Goal: Check status: Check status

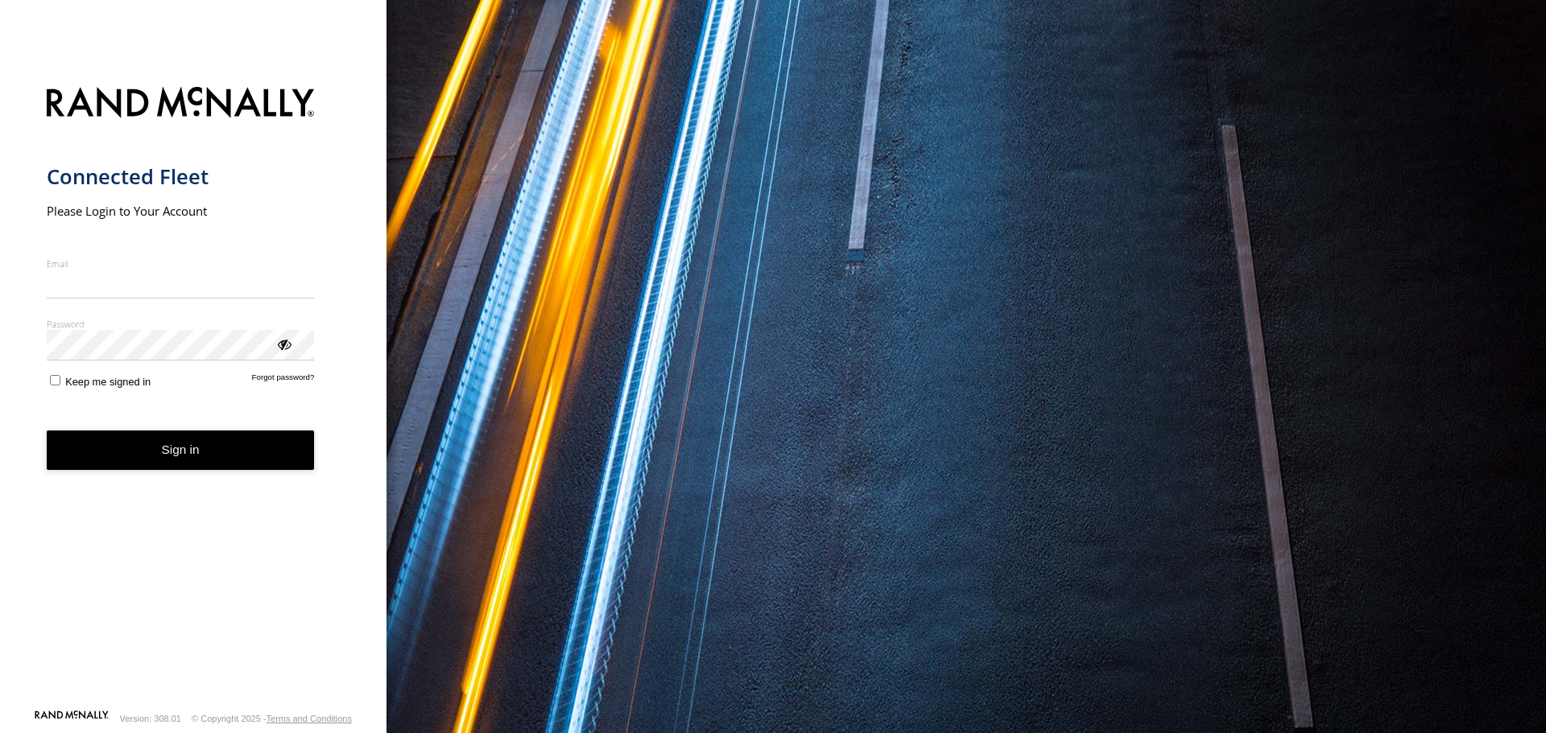
type input "**********"
click at [195, 464] on button "Sign in" at bounding box center [181, 450] width 268 height 39
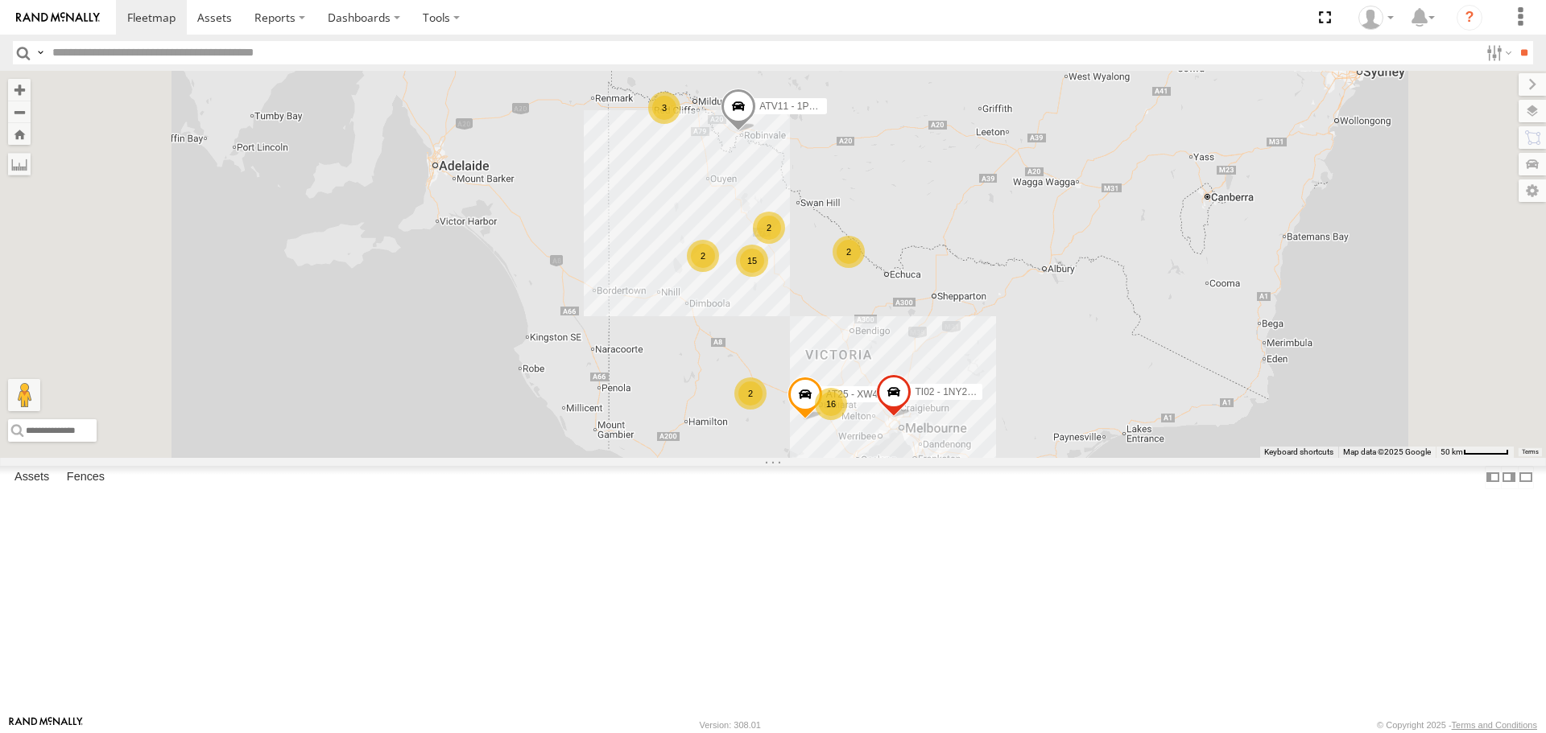
scroll to position [631, 0]
click at [0, 0] on div "LV43 2DL6FB" at bounding box center [0, 0] width 0 height 0
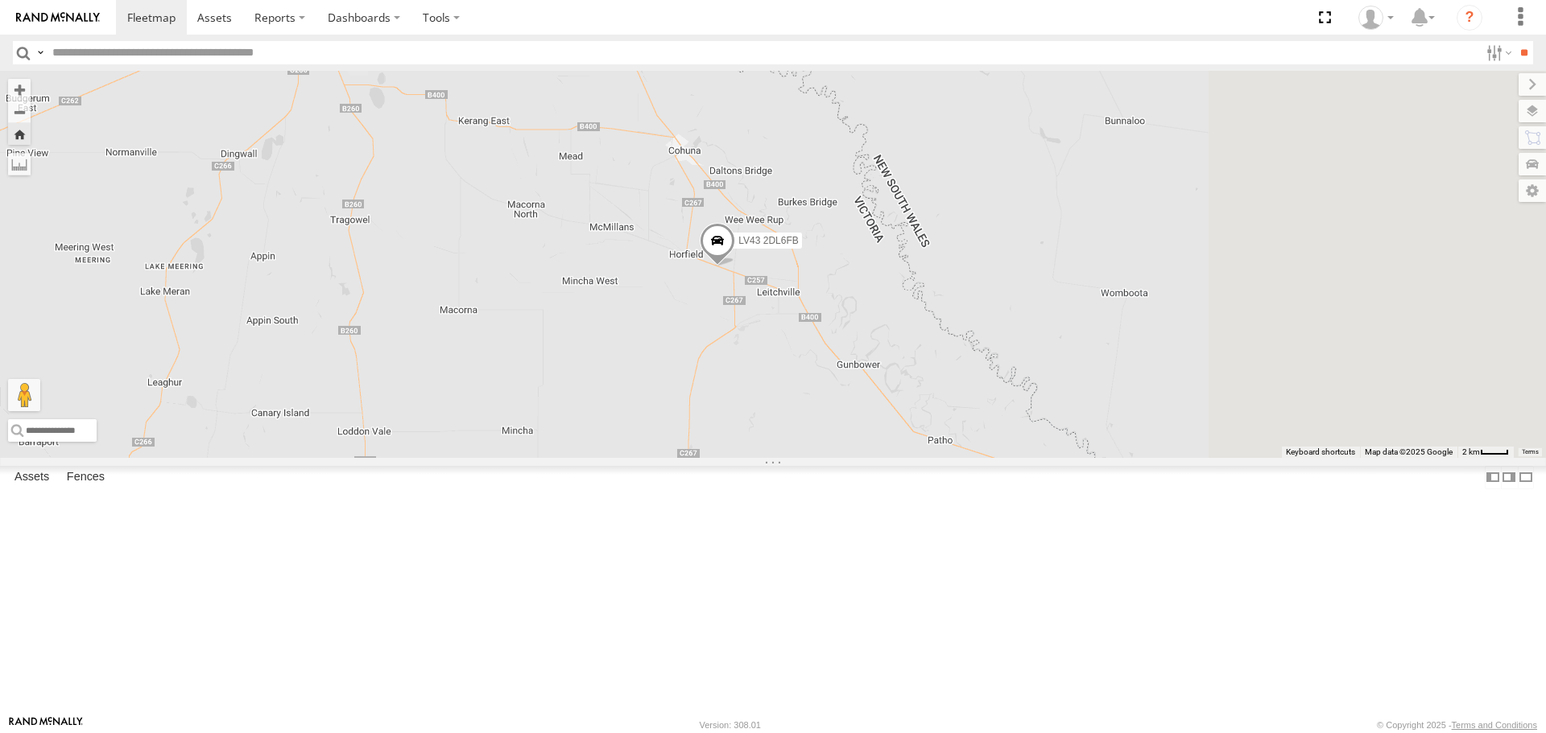
drag, startPoint x: 1199, startPoint y: 518, endPoint x: 1021, endPoint y: 474, distance: 183.3
click at [1021, 457] on div "LV43 2DL6FB" at bounding box center [773, 264] width 1546 height 386
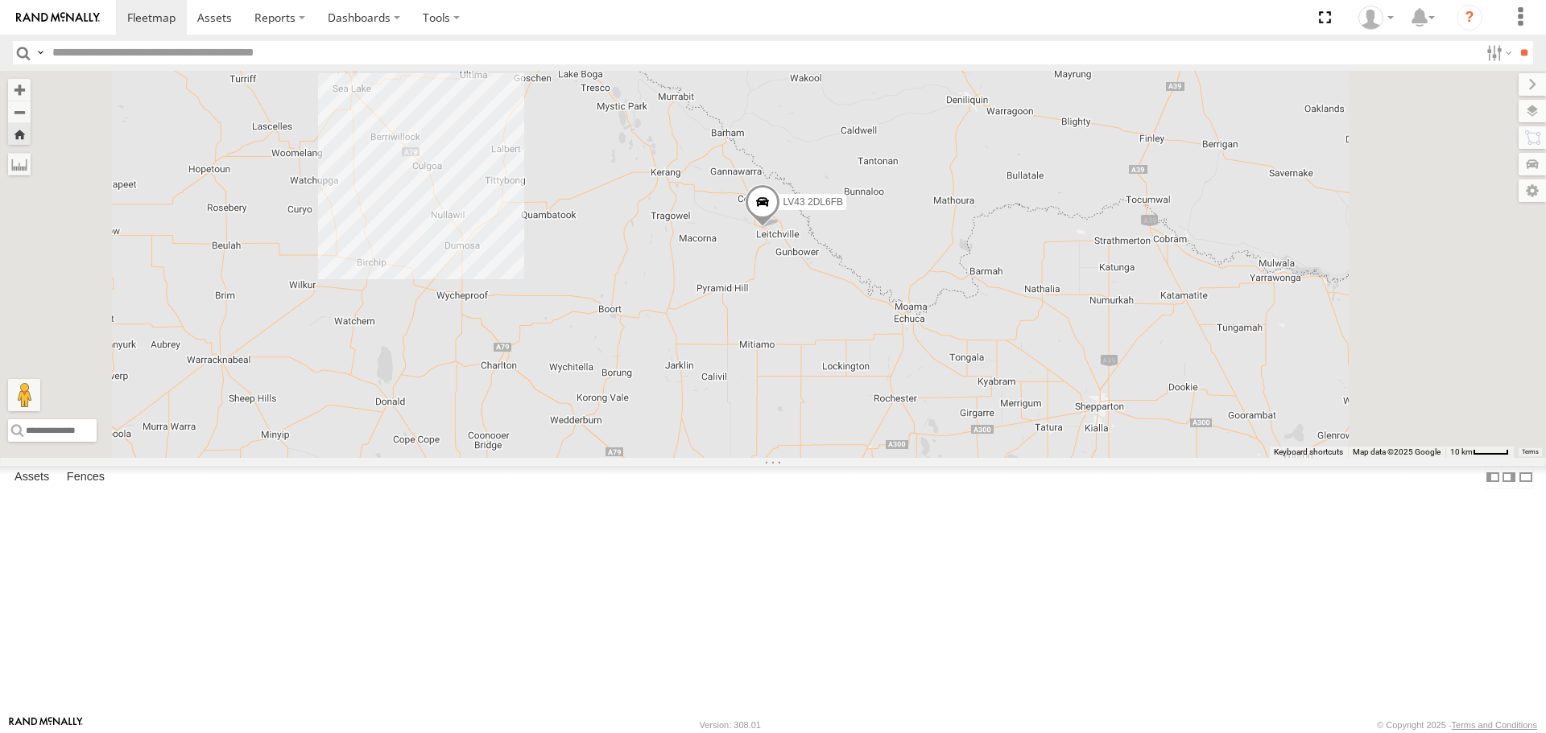
drag, startPoint x: 1062, startPoint y: 501, endPoint x: 1031, endPoint y: 400, distance: 105.2
click at [1031, 400] on div "LV43 2DL6FB" at bounding box center [773, 264] width 1546 height 386
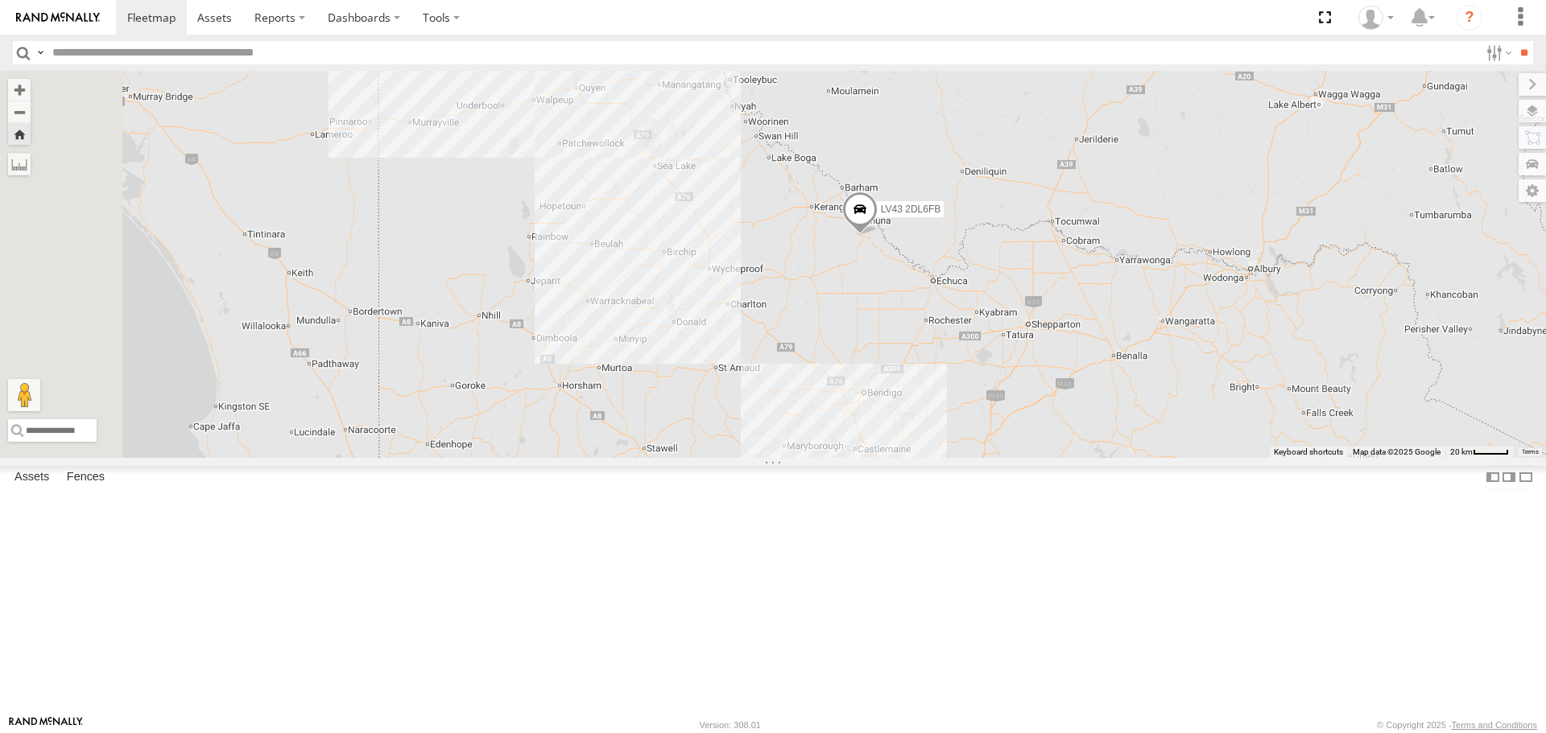
drag, startPoint x: 1017, startPoint y: 452, endPoint x: 1081, endPoint y: 436, distance: 65.4
click at [1081, 436] on div "LV43 2DL6FB" at bounding box center [773, 264] width 1546 height 386
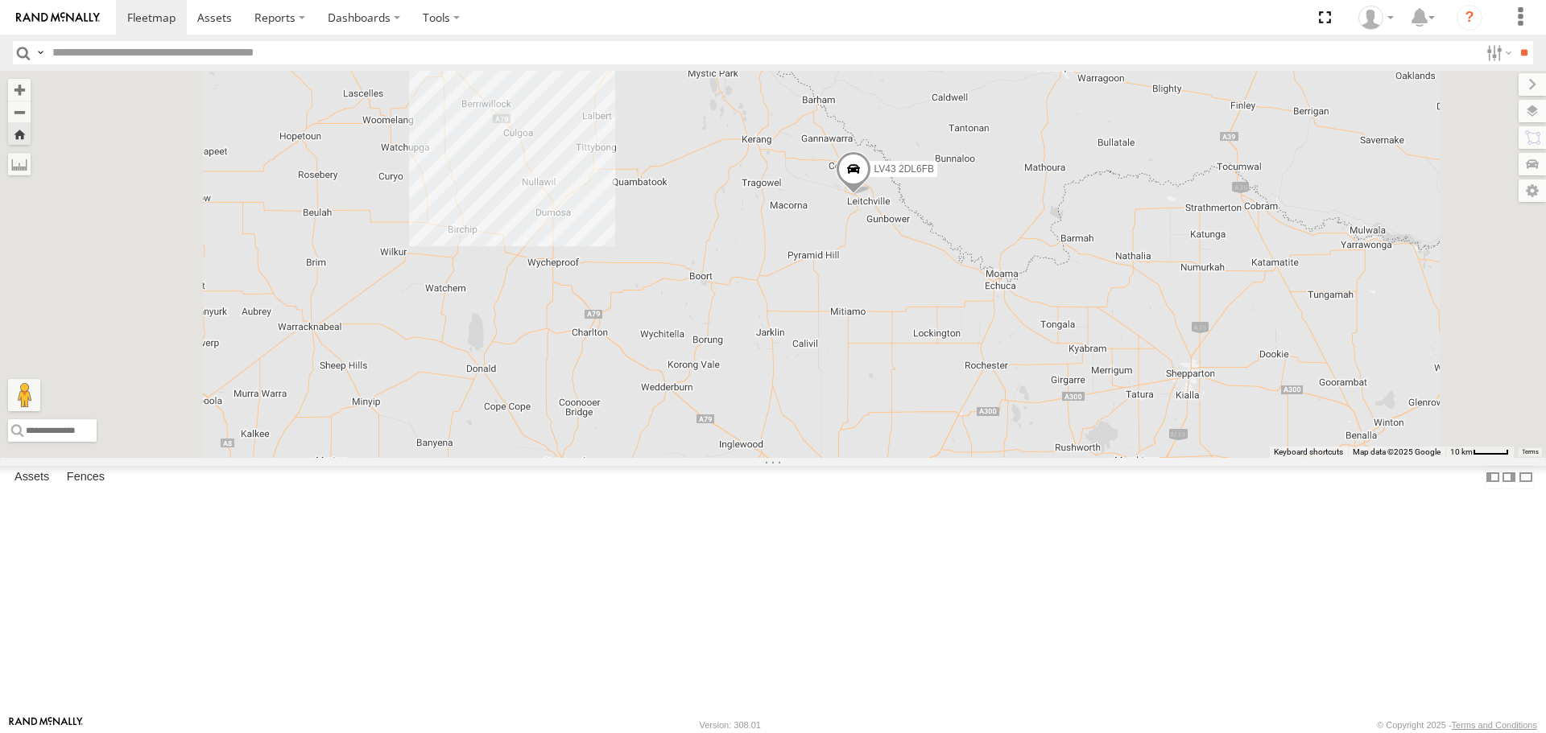
drag, startPoint x: 1054, startPoint y: 374, endPoint x: 1075, endPoint y: 430, distance: 59.6
click at [1075, 430] on div "LV43 2DL6FB" at bounding box center [773, 264] width 1546 height 386
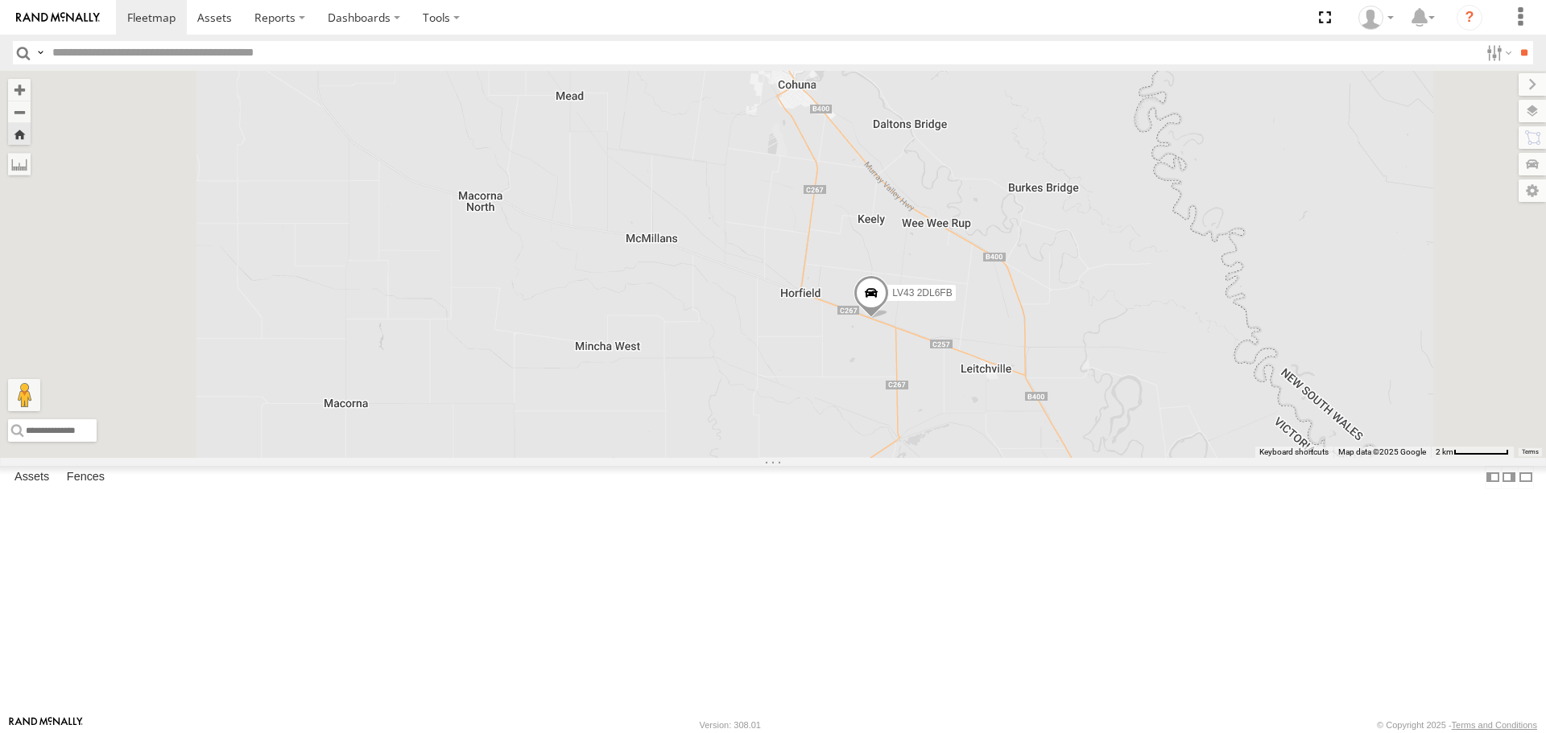
drag, startPoint x: 1063, startPoint y: 274, endPoint x: 1103, endPoint y: 325, distance: 64.2
click at [1103, 325] on div "LV43 2DL6FB" at bounding box center [773, 264] width 1546 height 386
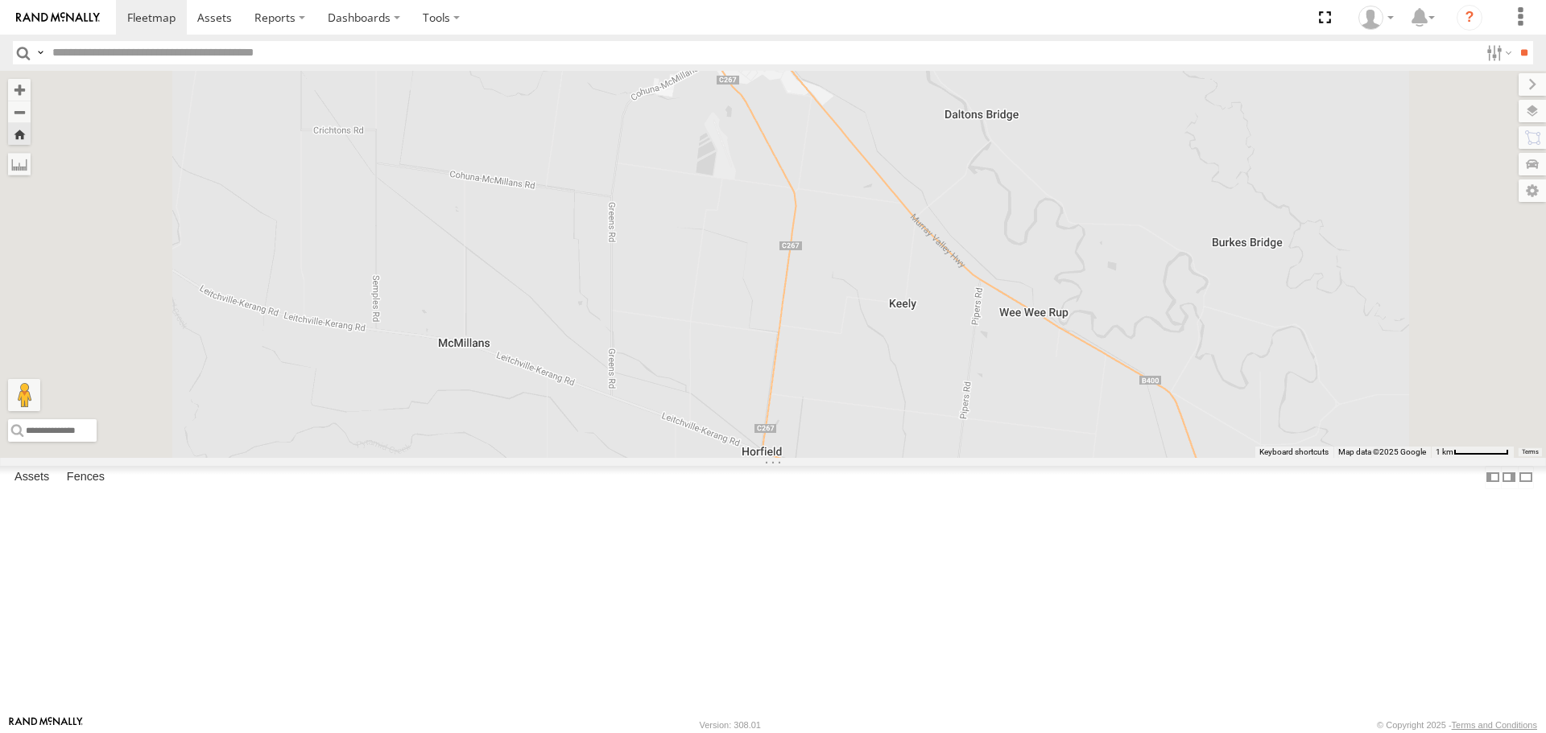
drag, startPoint x: 1054, startPoint y: 298, endPoint x: 1154, endPoint y: 423, distance: 160.3
click at [1154, 423] on div "LV43 2DL6FB" at bounding box center [773, 264] width 1546 height 386
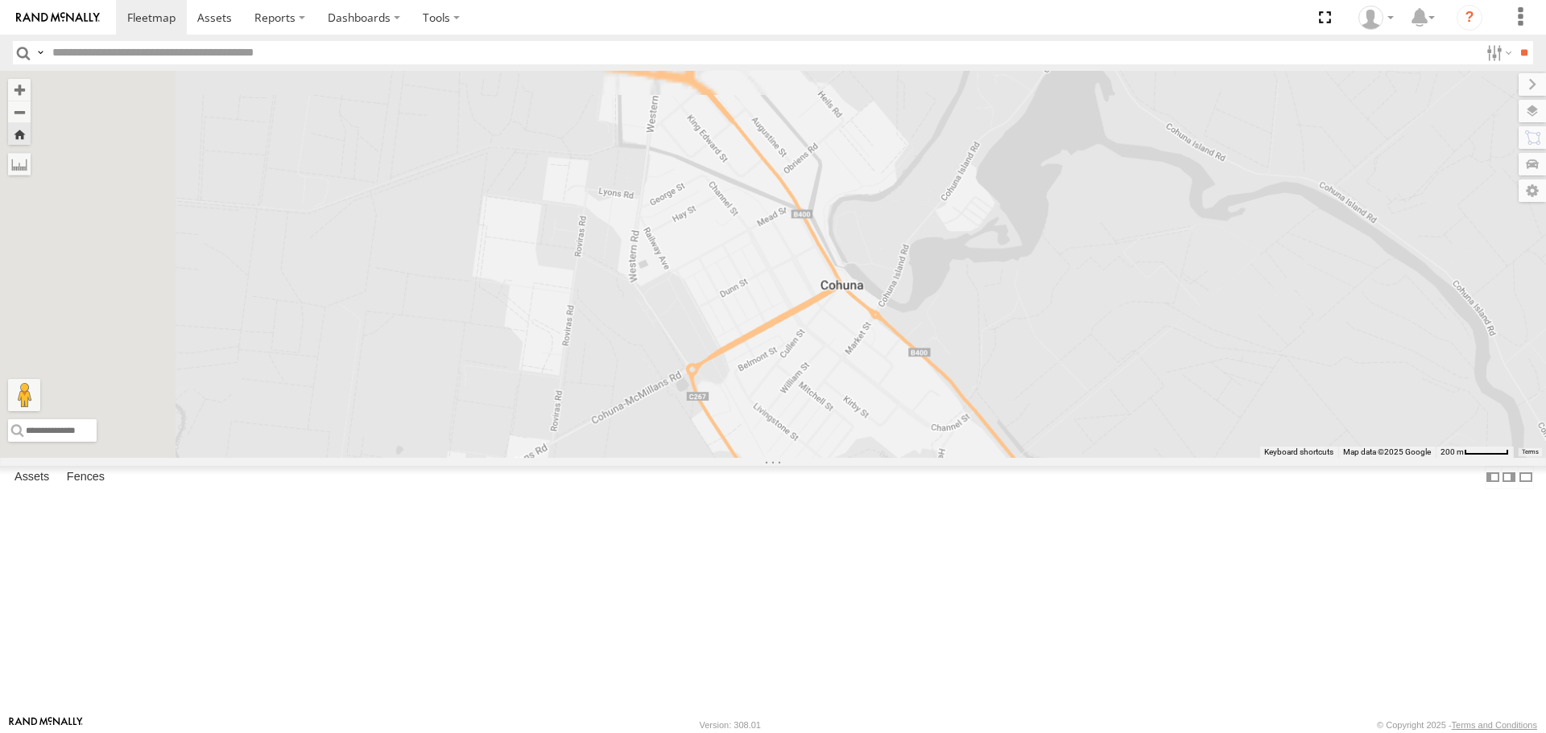
drag, startPoint x: 1151, startPoint y: 559, endPoint x: 1228, endPoint y: 750, distance: 205.5
click at [1228, 733] on html at bounding box center [773, 366] width 1546 height 733
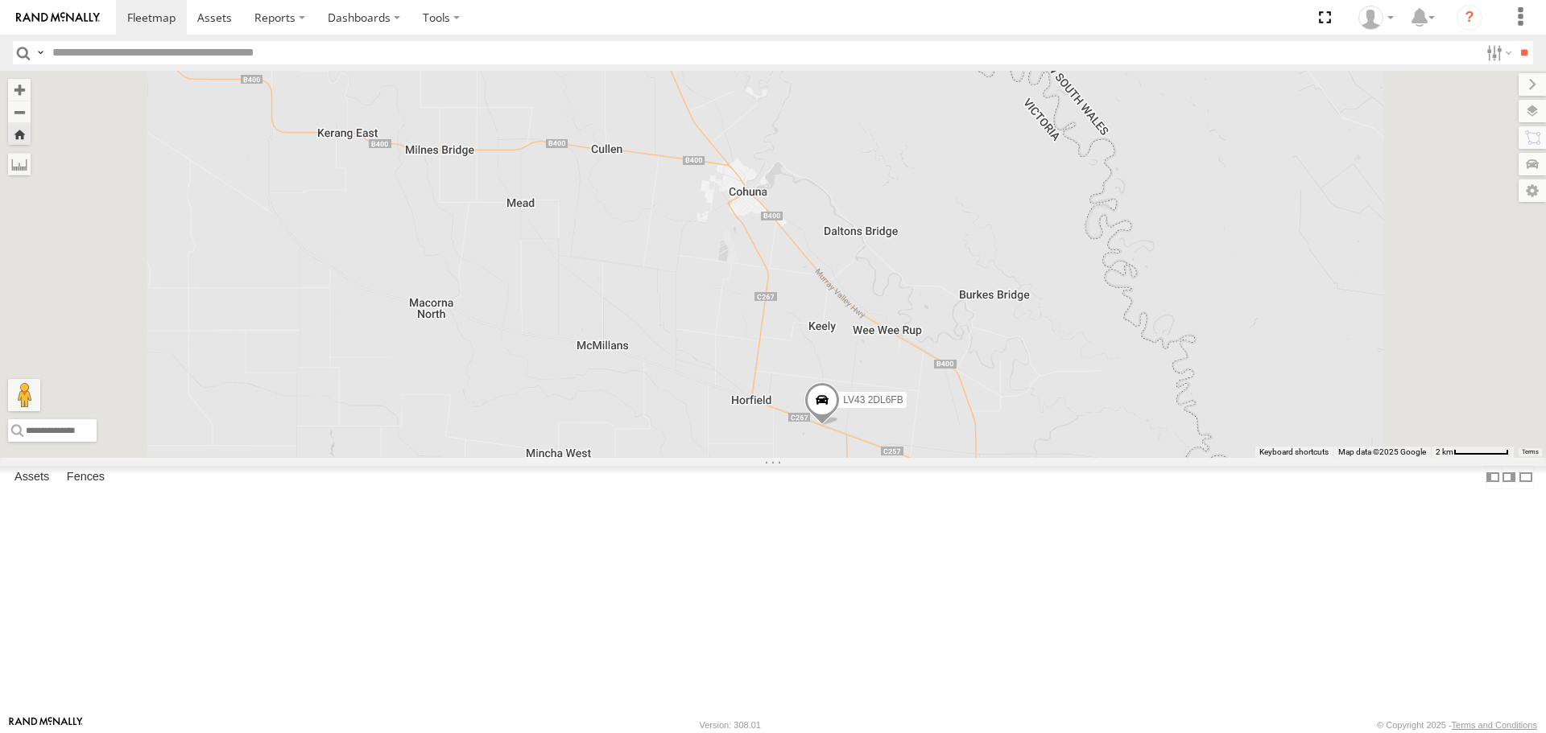
drag, startPoint x: 969, startPoint y: 481, endPoint x: 933, endPoint y: 434, distance: 59.1
click at [933, 434] on div "LV43 2DL6FB" at bounding box center [773, 264] width 1546 height 386
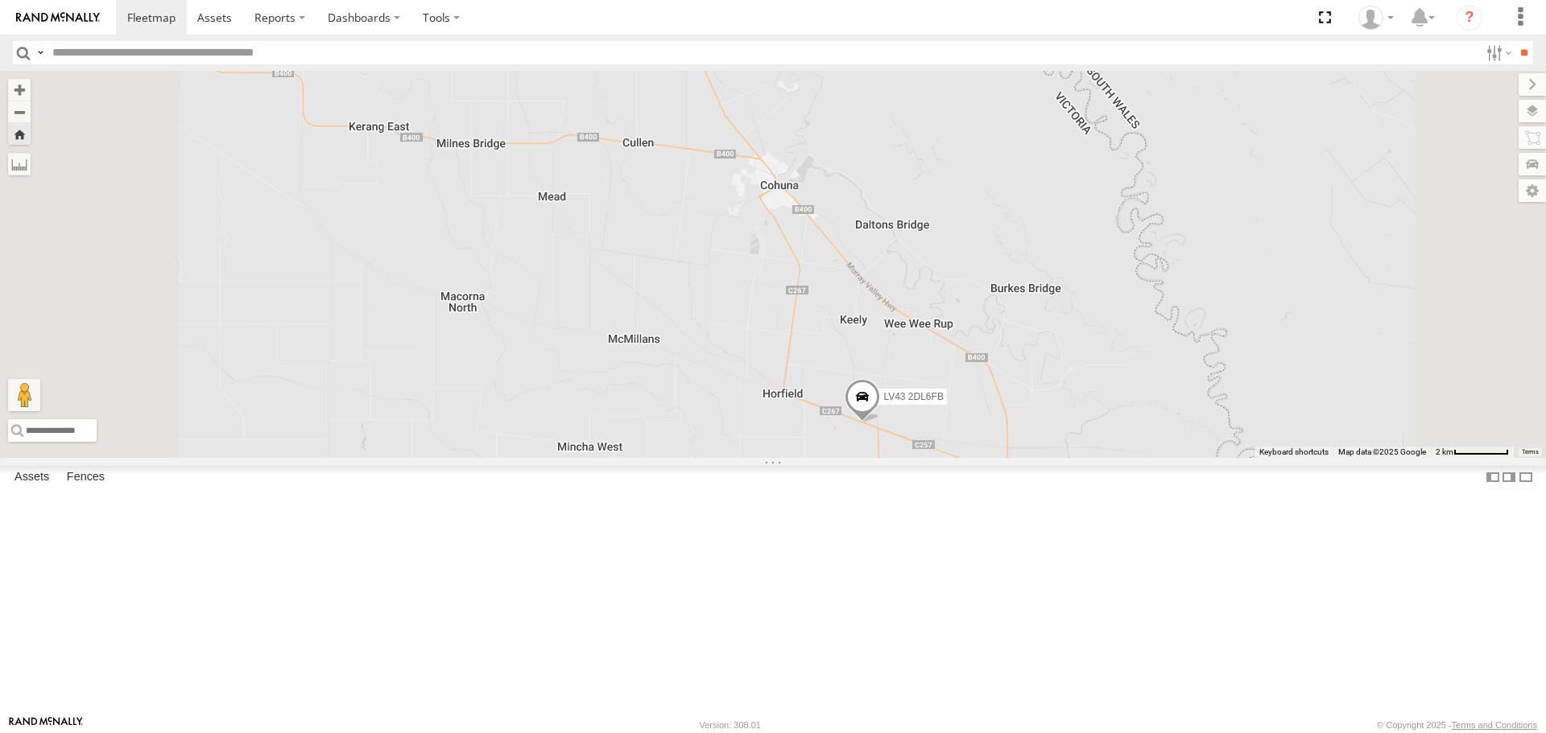
drag, startPoint x: 877, startPoint y: 418, endPoint x: 910, endPoint y: 411, distance: 34.4
click at [910, 411] on div "LV43 2DL6FB" at bounding box center [773, 264] width 1546 height 386
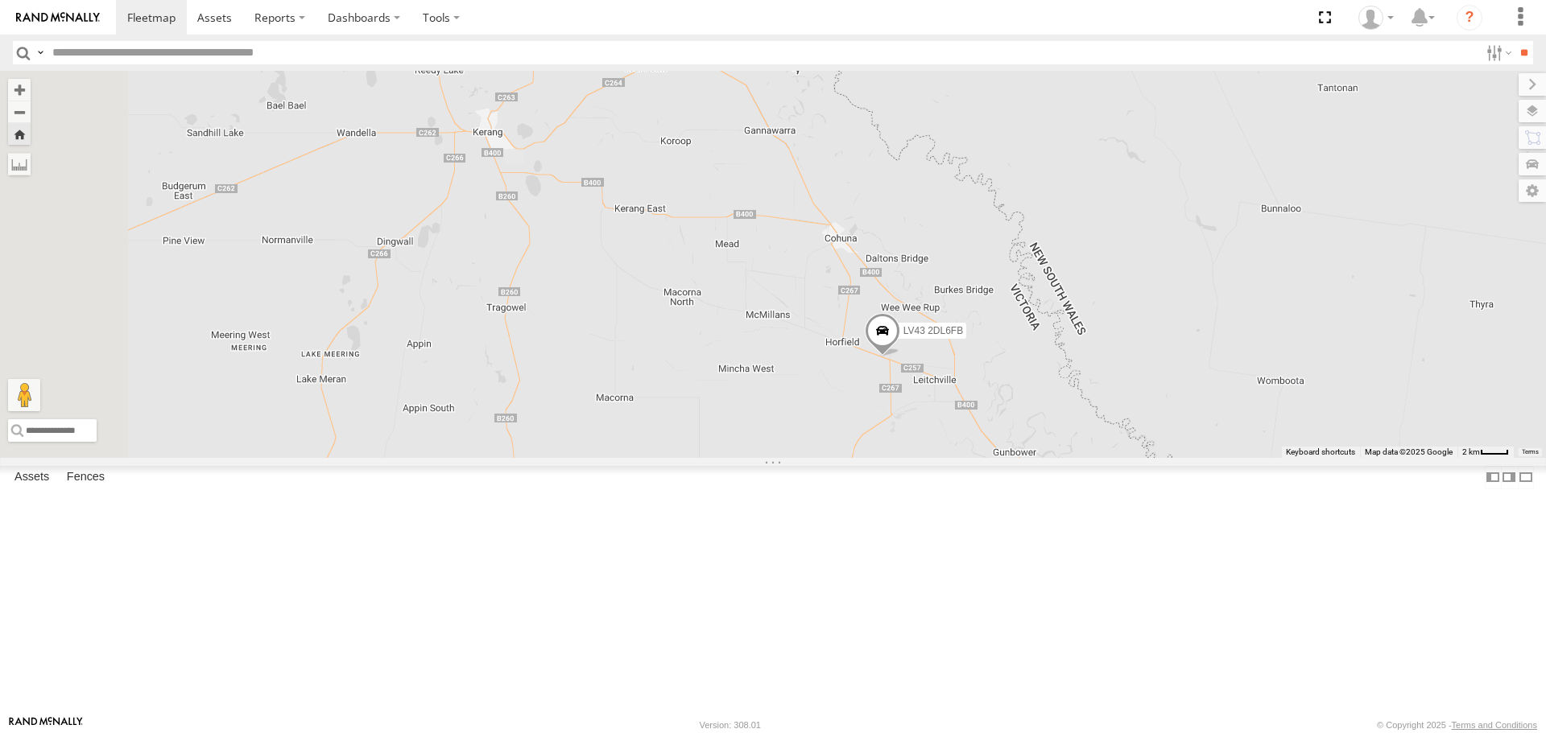
drag, startPoint x: 695, startPoint y: 319, endPoint x: 791, endPoint y: 356, distance: 102.7
click at [791, 356] on div "LV43 2DL6FB" at bounding box center [773, 264] width 1546 height 386
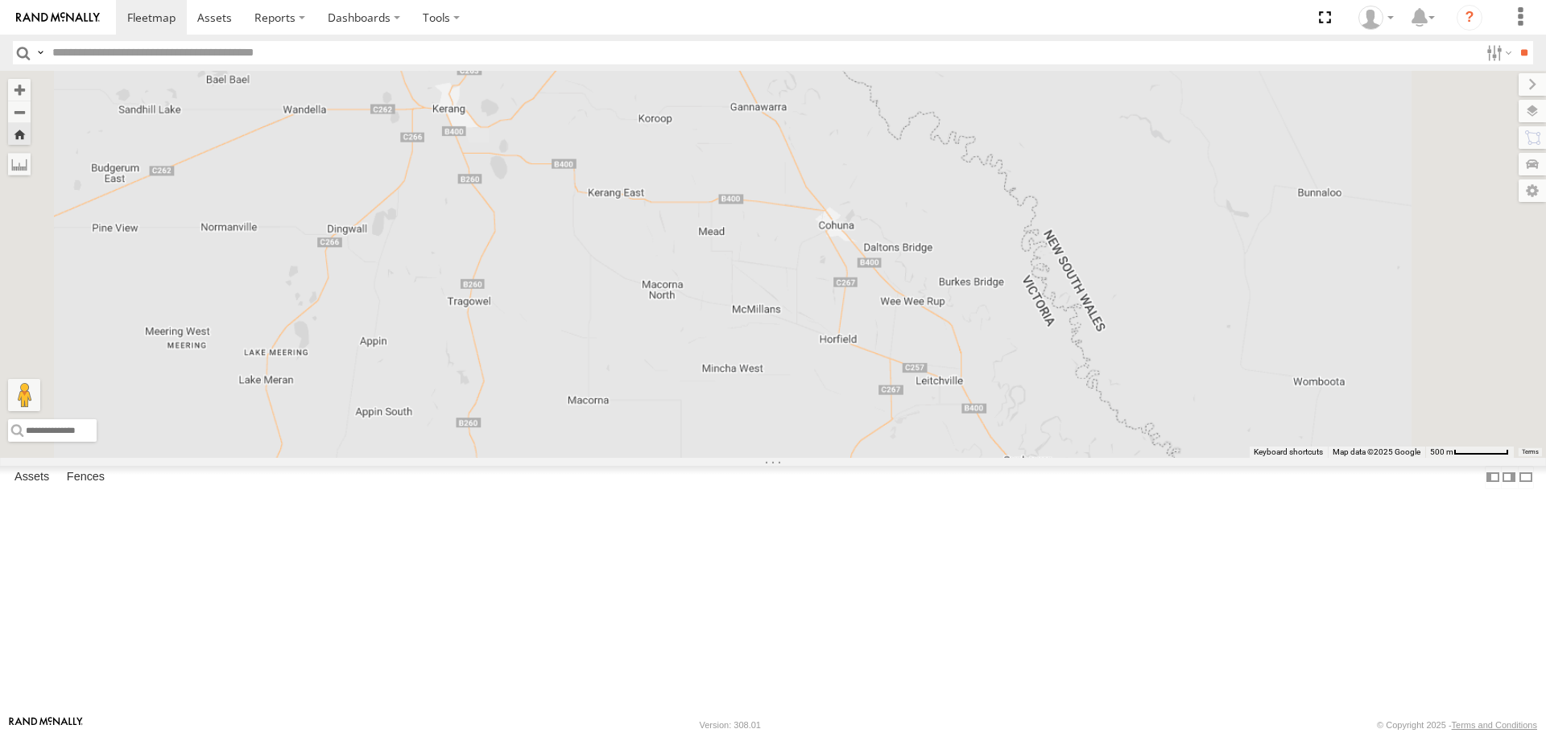
scroll to position [0, 0]
